Goal: Information Seeking & Learning: Learn about a topic

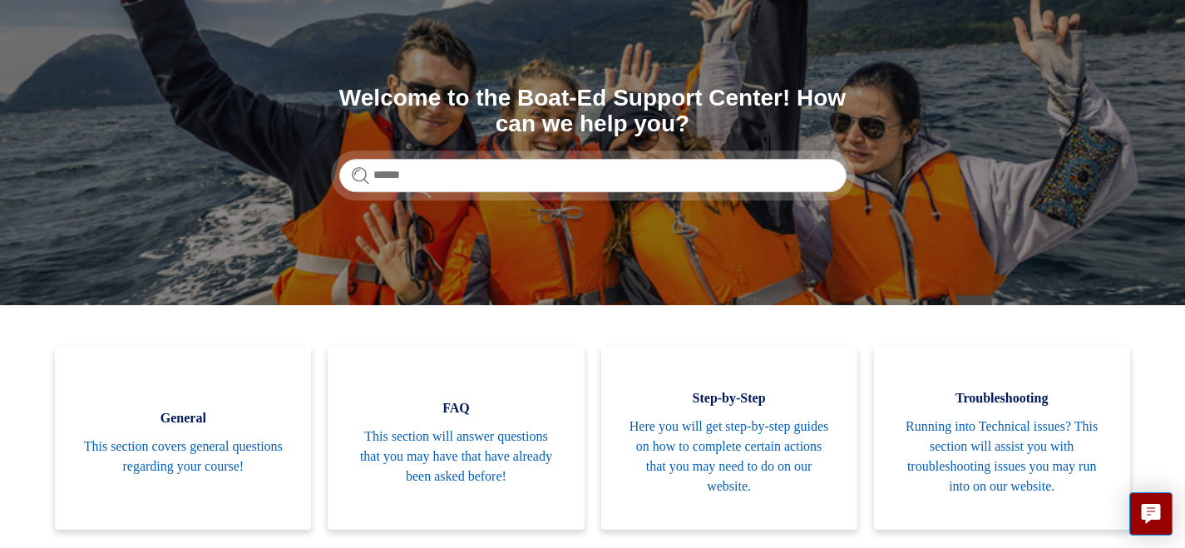
scroll to position [146, 0]
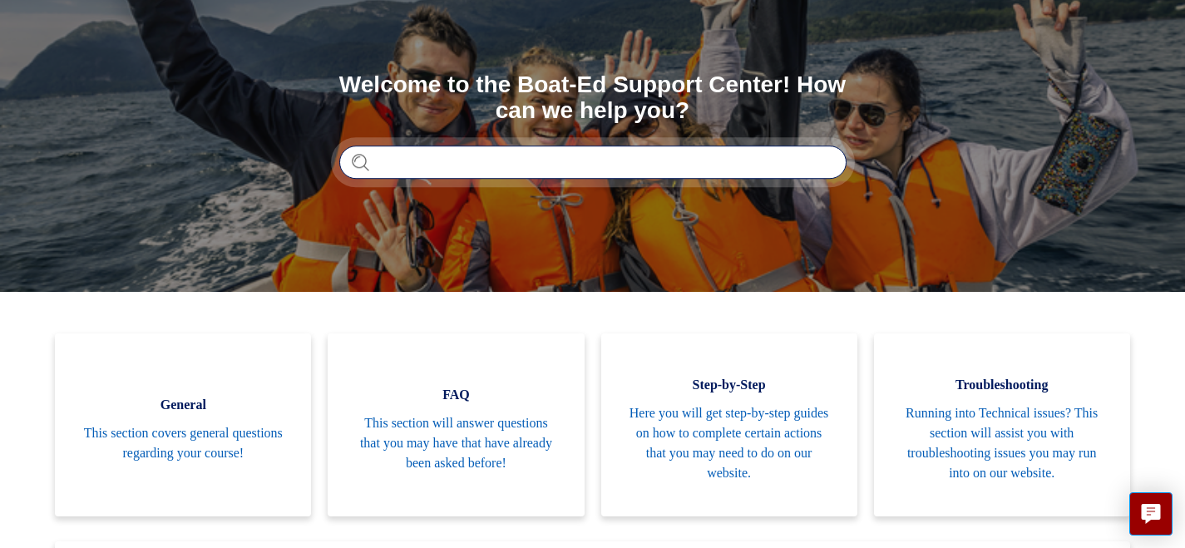
click at [416, 161] on input "Search" at bounding box center [592, 162] width 507 height 33
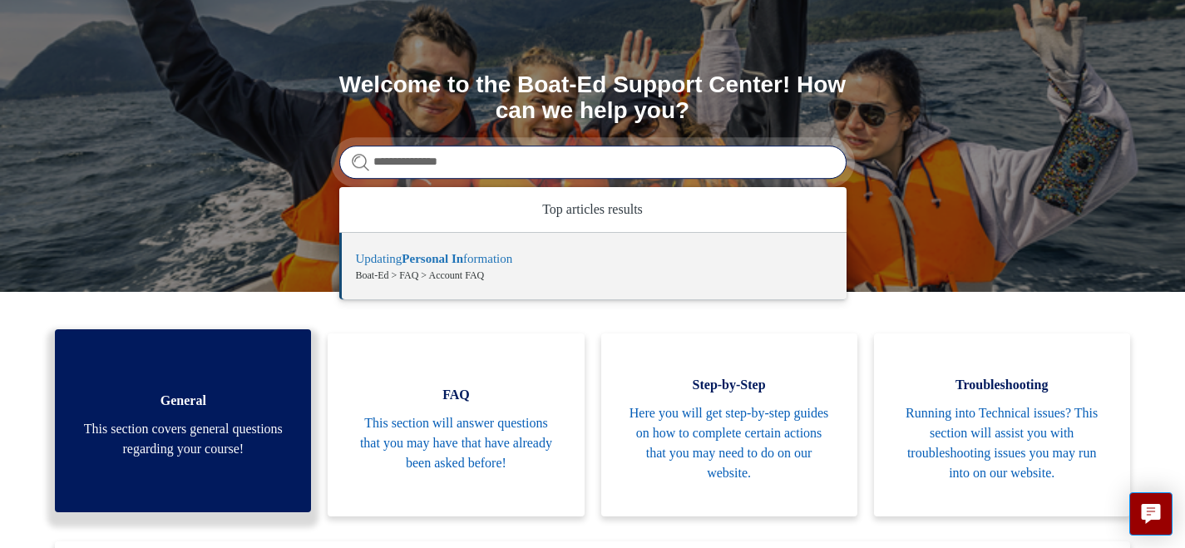
type input "**********"
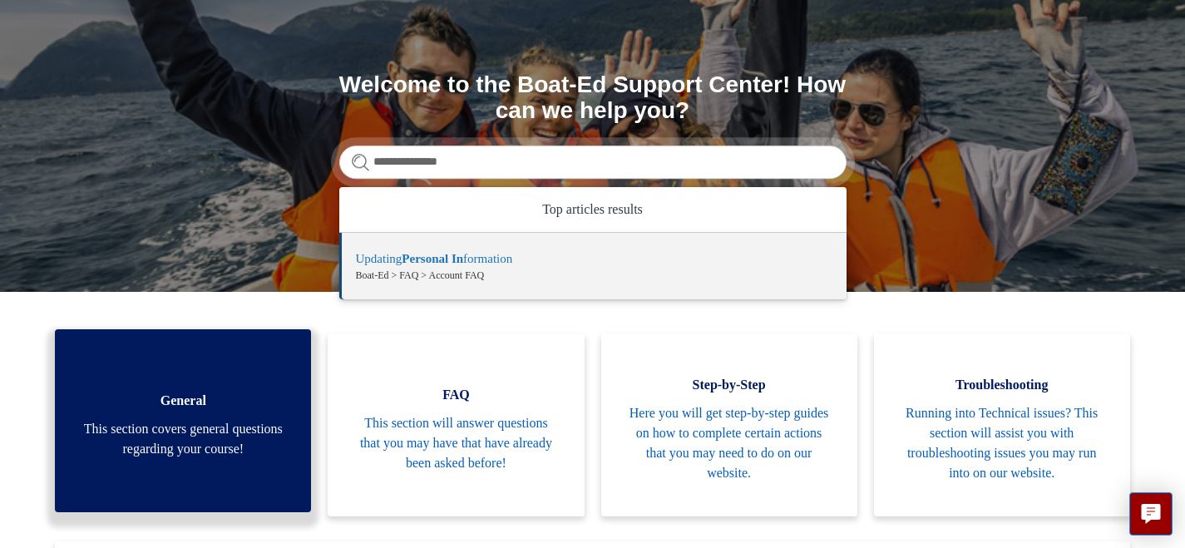
click at [199, 440] on span "This section covers general questions regarding your course!" at bounding box center [183, 439] width 206 height 40
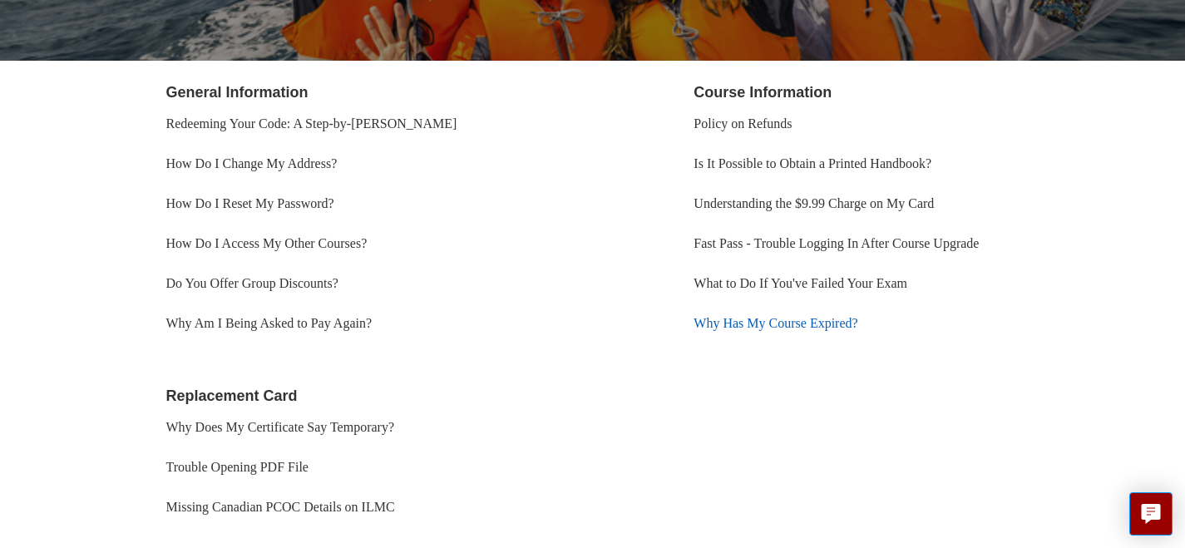
scroll to position [281, 0]
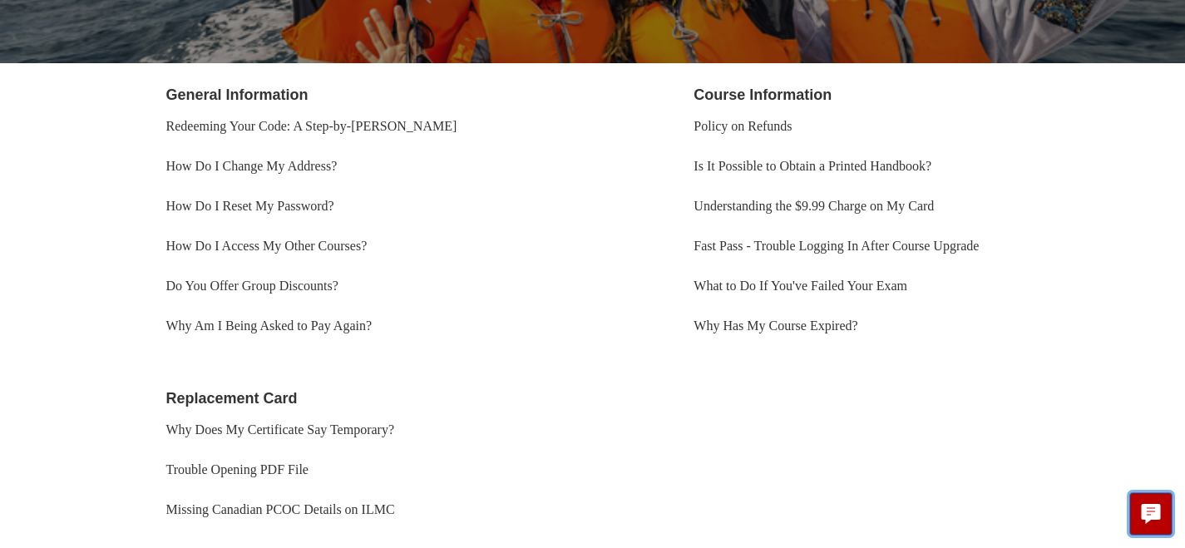
click at [1149, 513] on icon "Live chat" at bounding box center [1151, 512] width 19 height 16
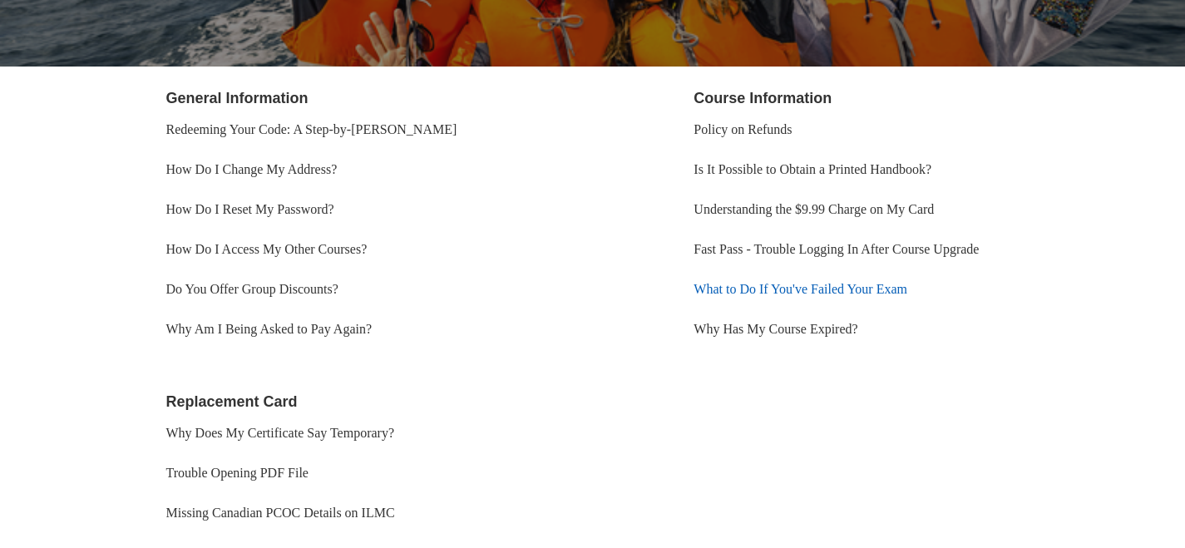
click at [833, 292] on link "What to Do If You've Failed Your Exam" at bounding box center [801, 289] width 214 height 14
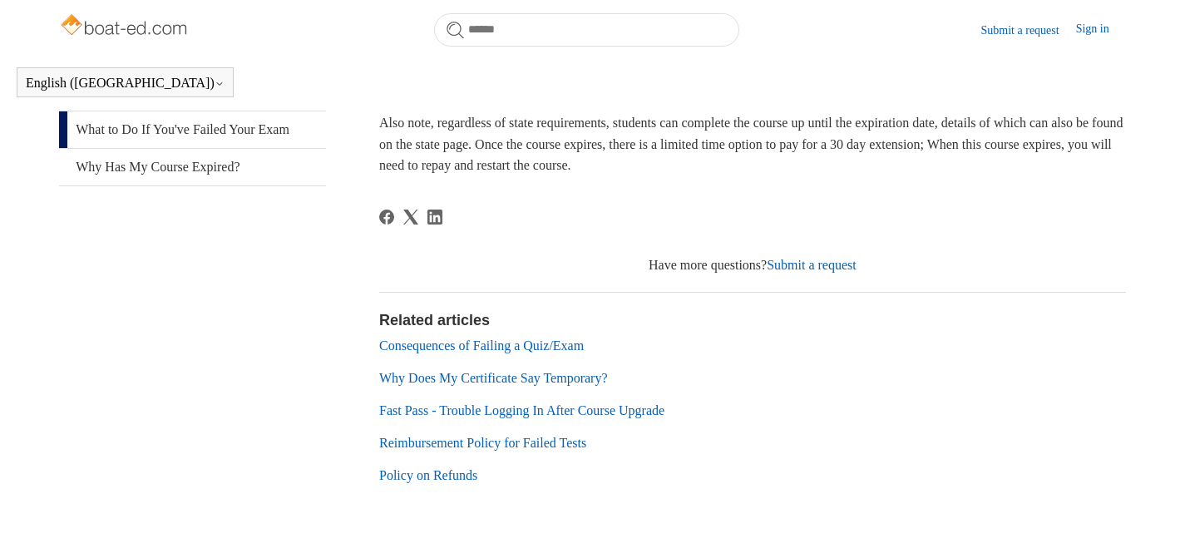
scroll to position [383, 0]
click at [546, 344] on link "Consequences of Failing a Quiz/Exam" at bounding box center [481, 345] width 205 height 14
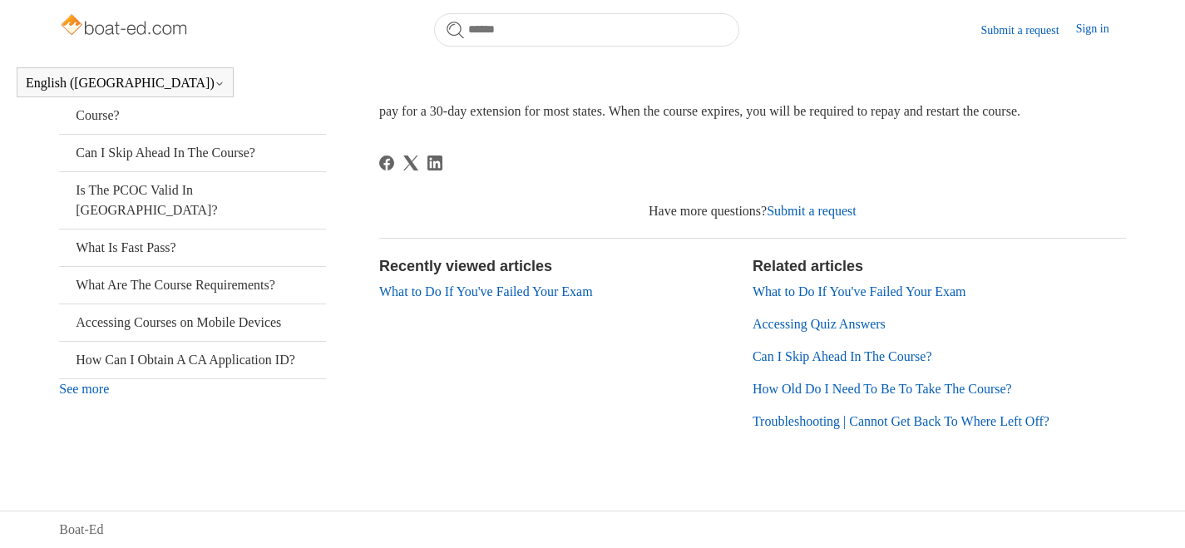
scroll to position [381, 0]
click at [823, 321] on link "Accessing Quiz Answers" at bounding box center [819, 324] width 133 height 14
